Goal: Check status: Check status

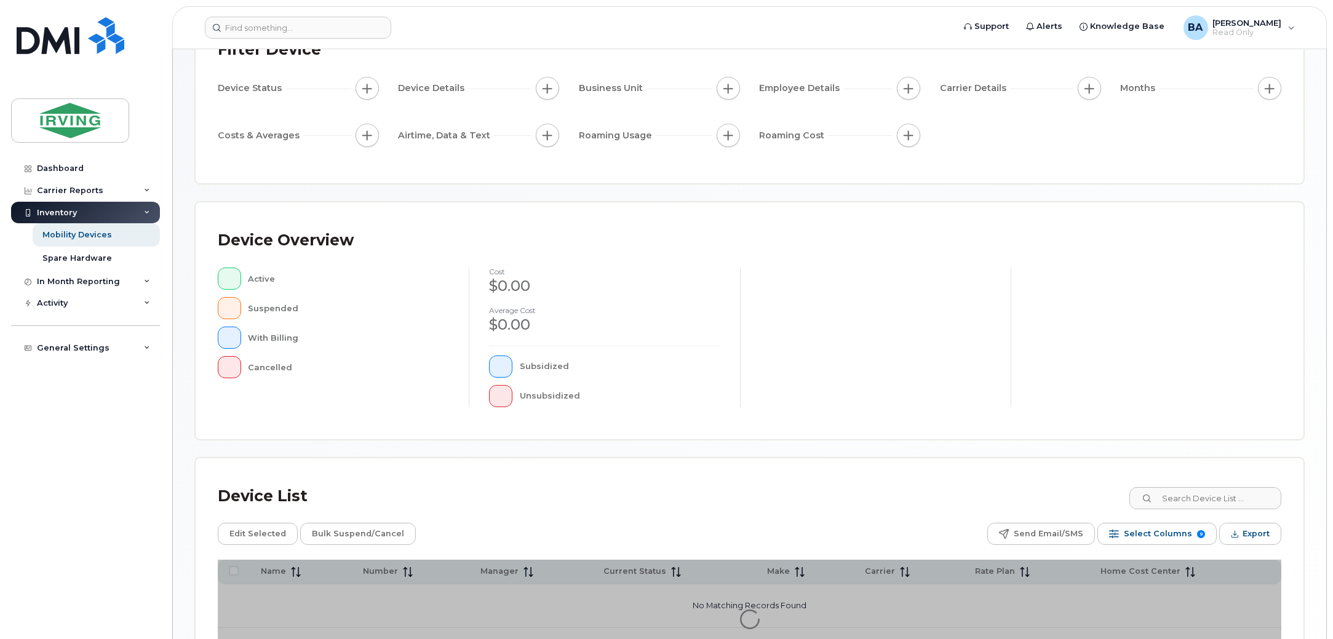
scroll to position [207, 0]
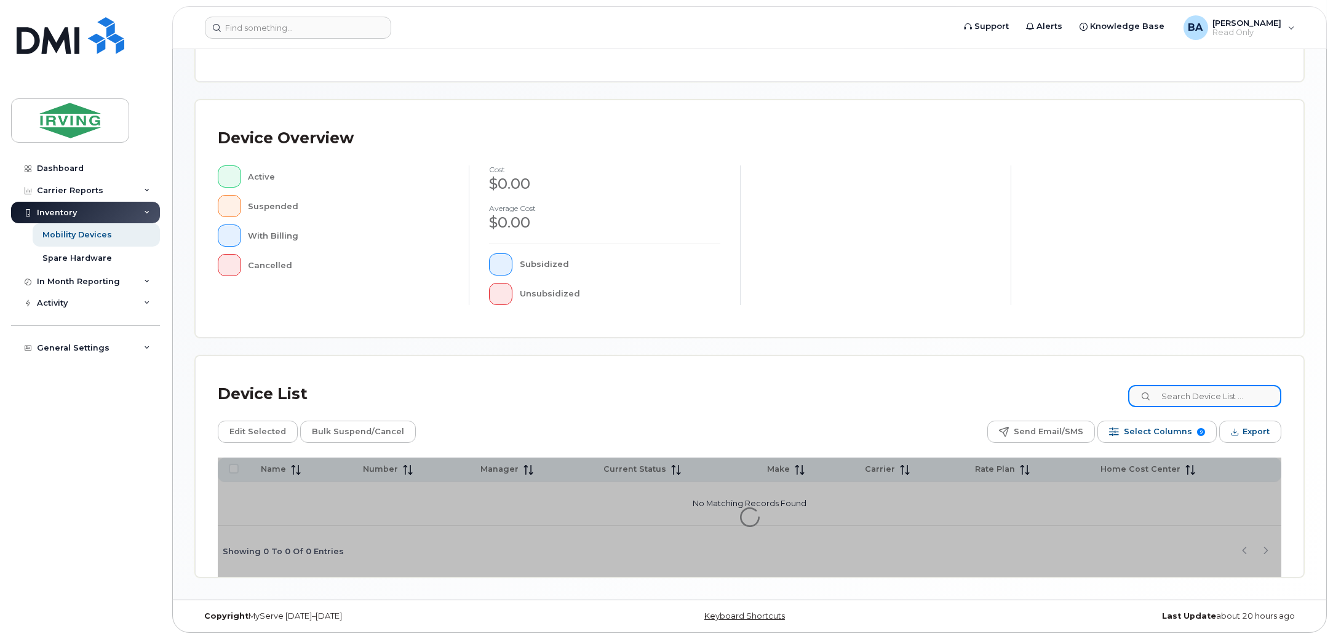
click at [1192, 400] on input at bounding box center [1204, 396] width 153 height 22
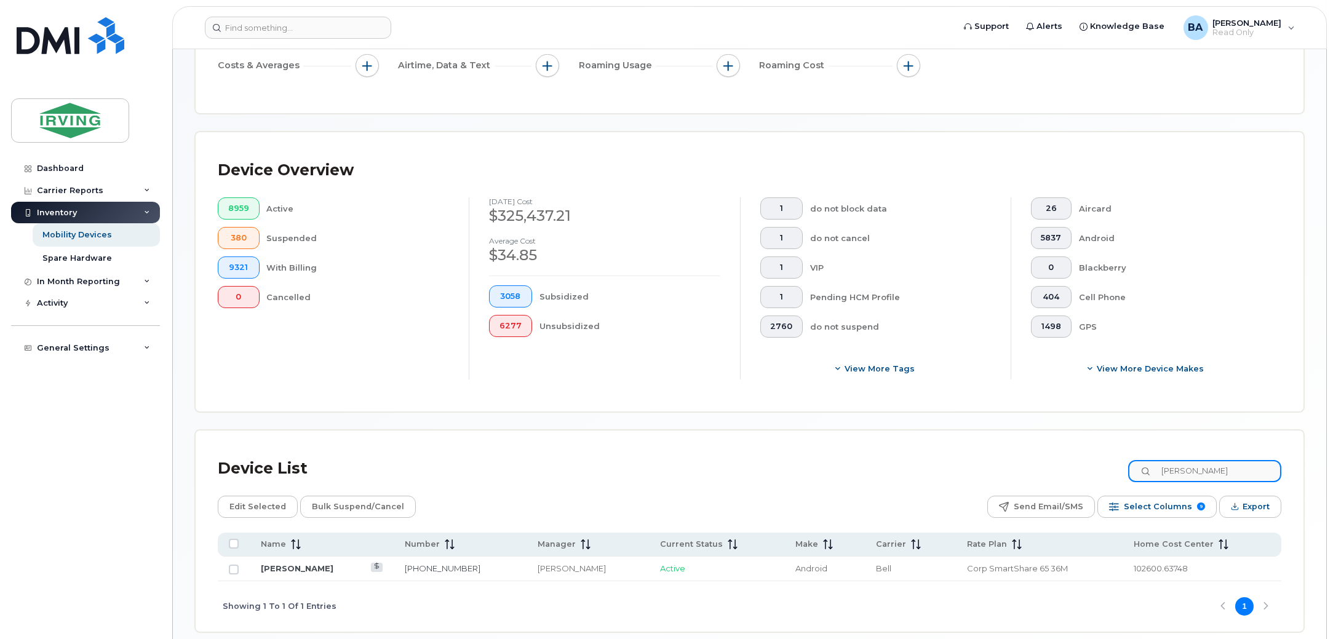
type input "[PERSON_NAME]"
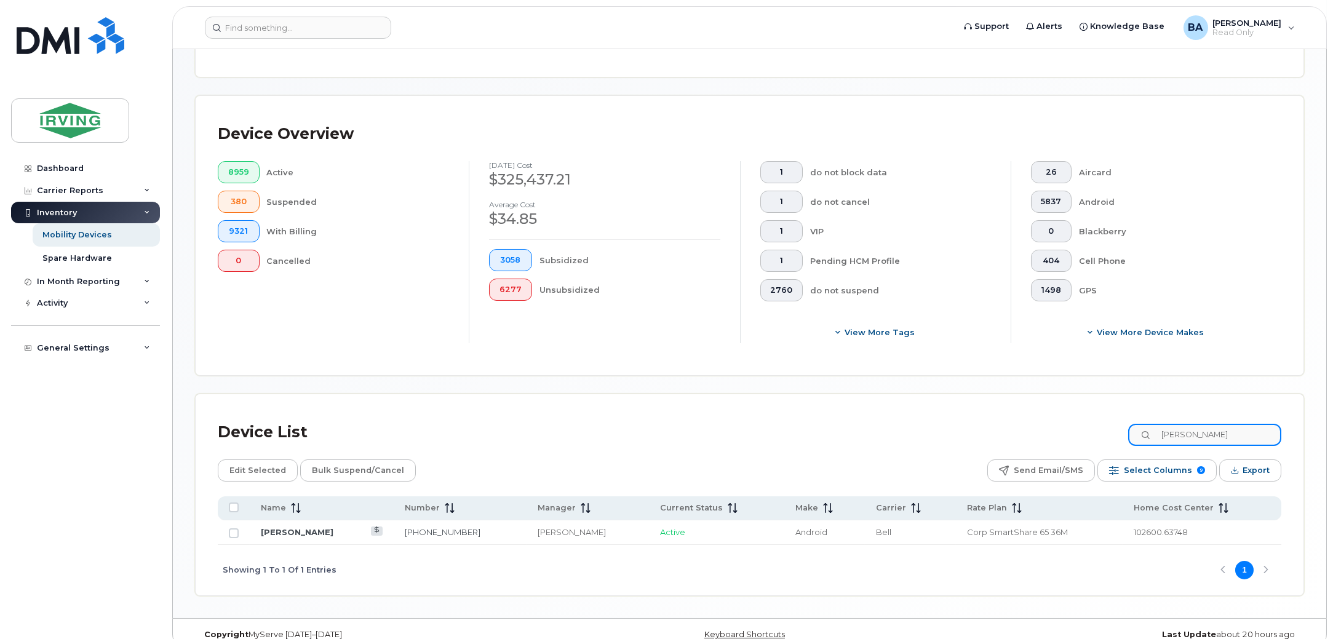
scroll to position [262, 0]
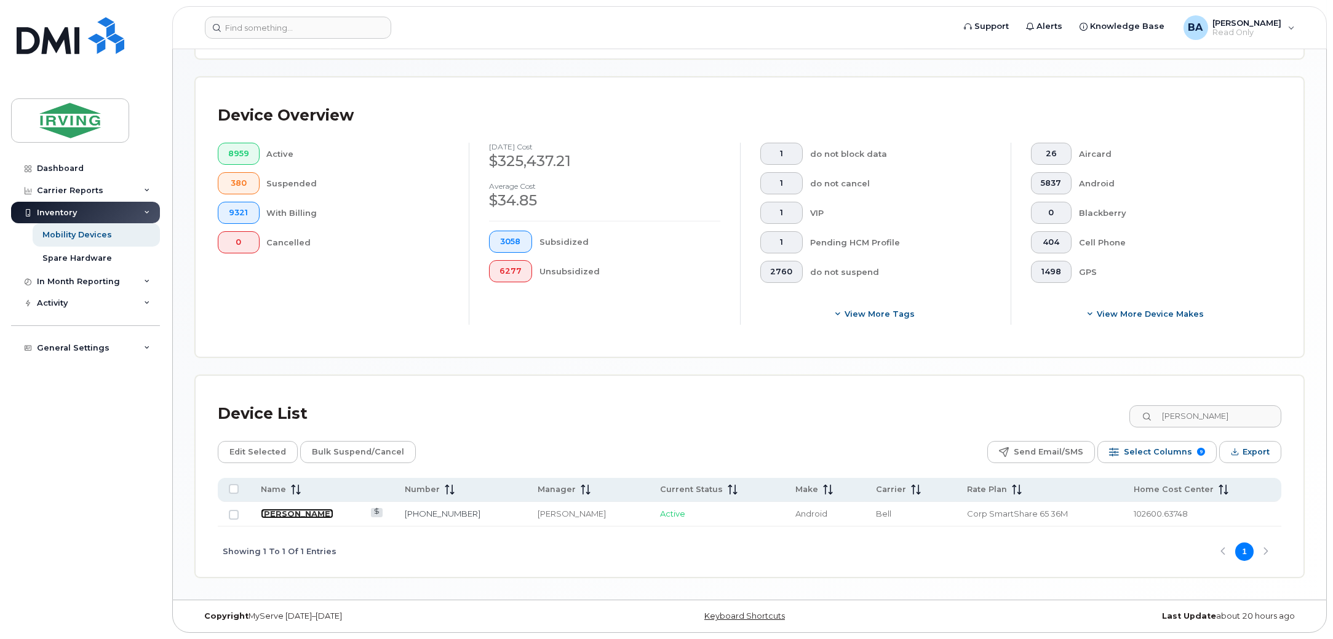
click at [282, 516] on link "[PERSON_NAME]" at bounding box center [297, 514] width 73 height 10
